Goal: Task Accomplishment & Management: Manage account settings

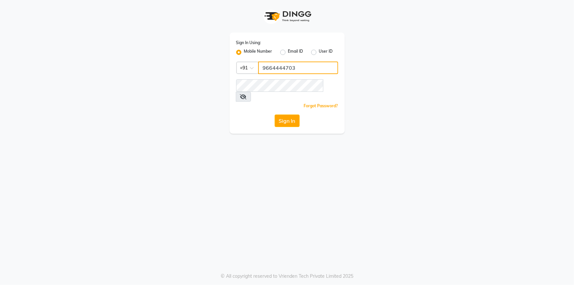
click at [277, 67] on input "9664444703" at bounding box center [298, 67] width 80 height 12
type input "9702243494"
drag, startPoint x: 232, startPoint y: 164, endPoint x: 259, endPoint y: 139, distance: 37.0
click at [233, 164] on div "Sign In Using: Mobile Number Email ID User ID Country Code × [PHONE_NUMBER] Rem…" at bounding box center [287, 142] width 574 height 285
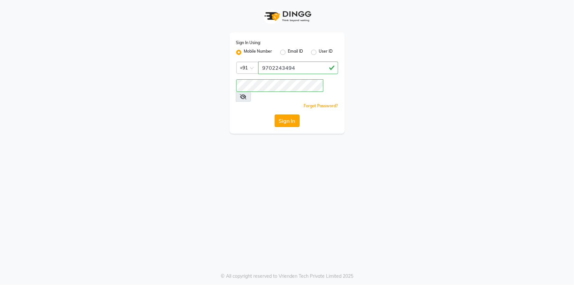
click at [286, 114] on button "Sign In" at bounding box center [286, 120] width 25 height 12
